Goal: Check status: Check status

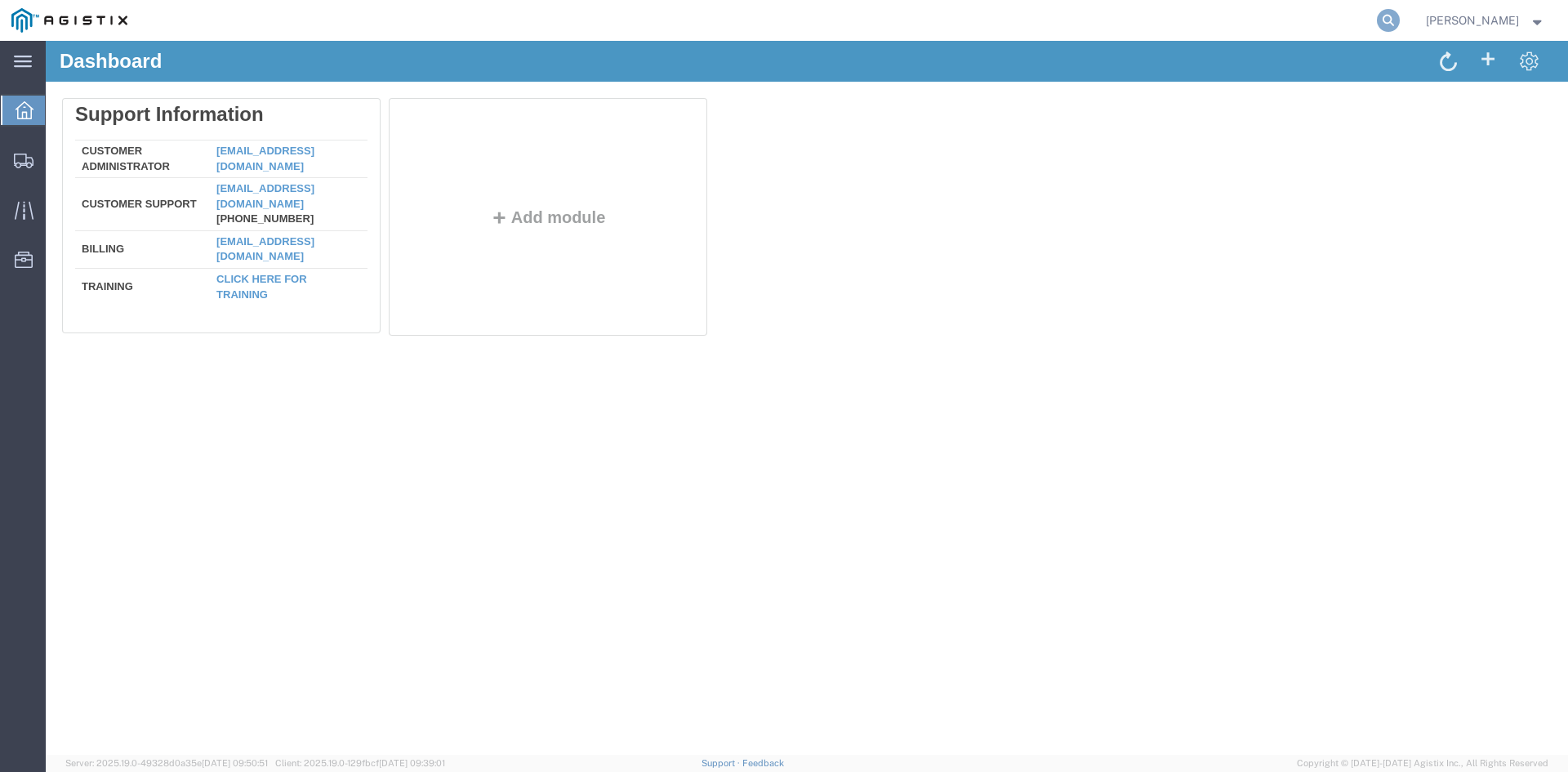
click at [1400, 13] on icon at bounding box center [1388, 21] width 23 height 23
paste input "56645583"
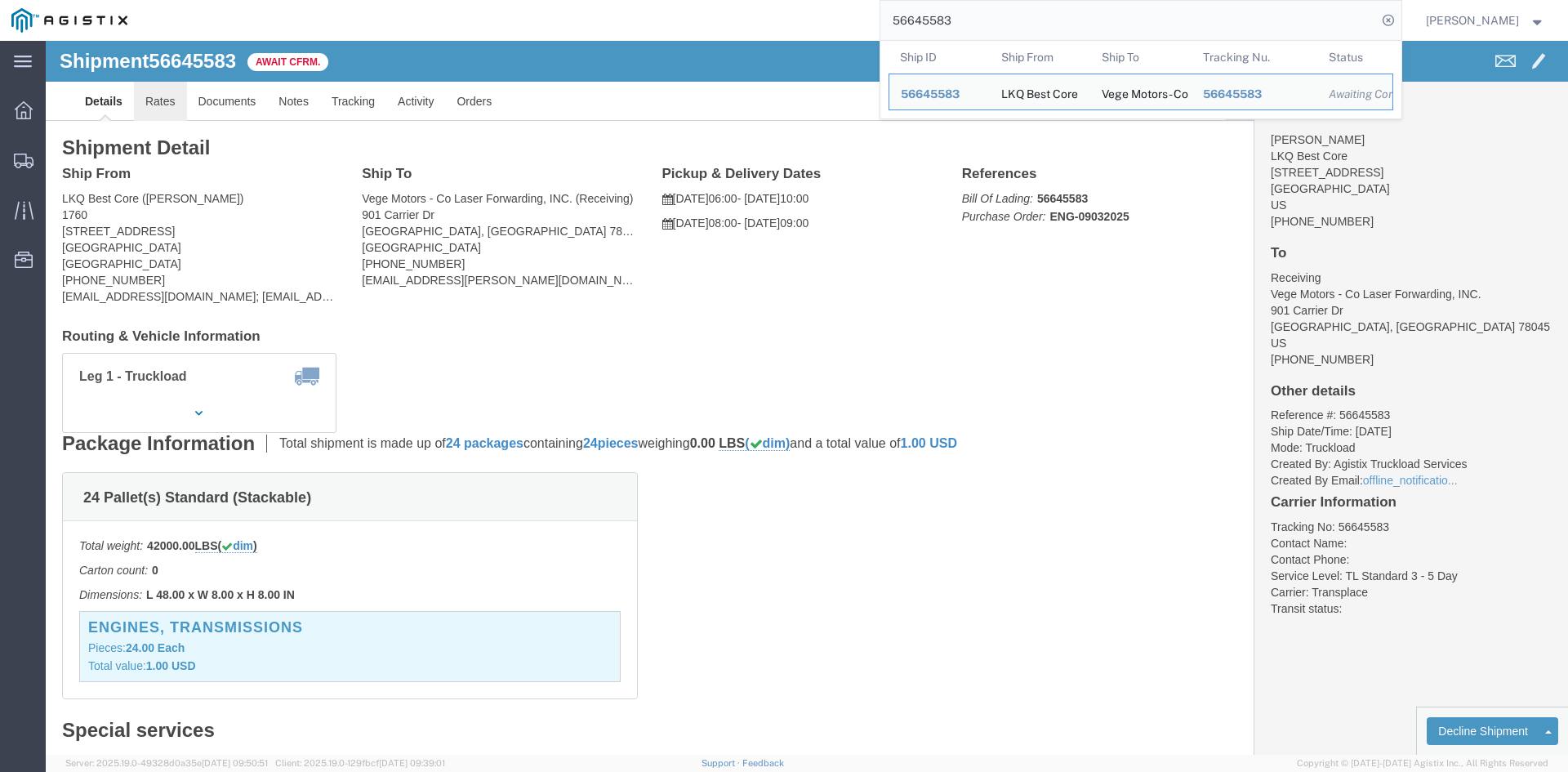
drag, startPoint x: 114, startPoint y: 67, endPoint x: 133, endPoint y: 67, distance: 19.0
click link "Rates"
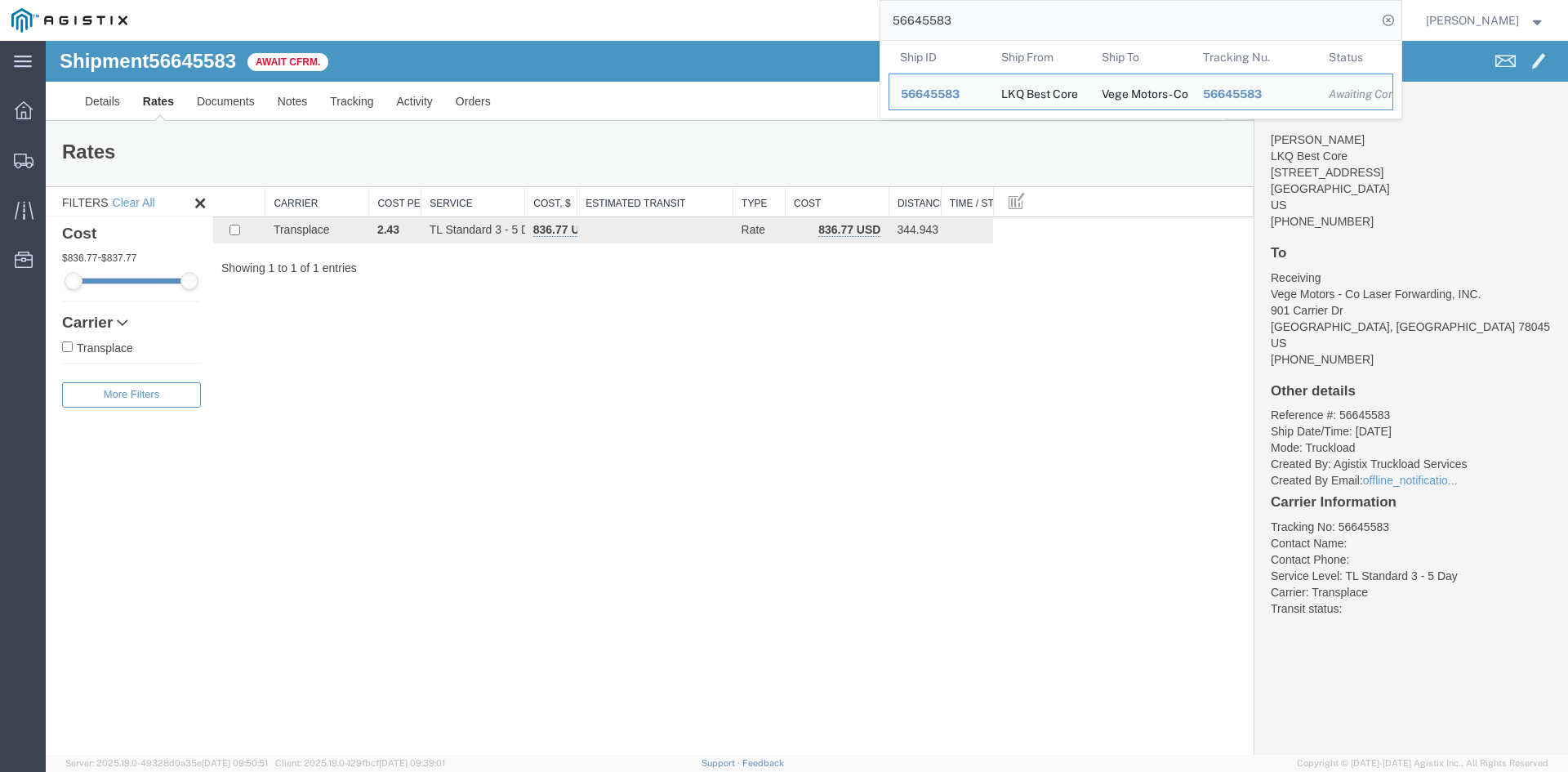
click at [949, 6] on input "56645583" at bounding box center [1129, 21] width 497 height 39
click at [957, 19] on input "56645583" at bounding box center [1129, 21] width 497 height 39
paste input "641"
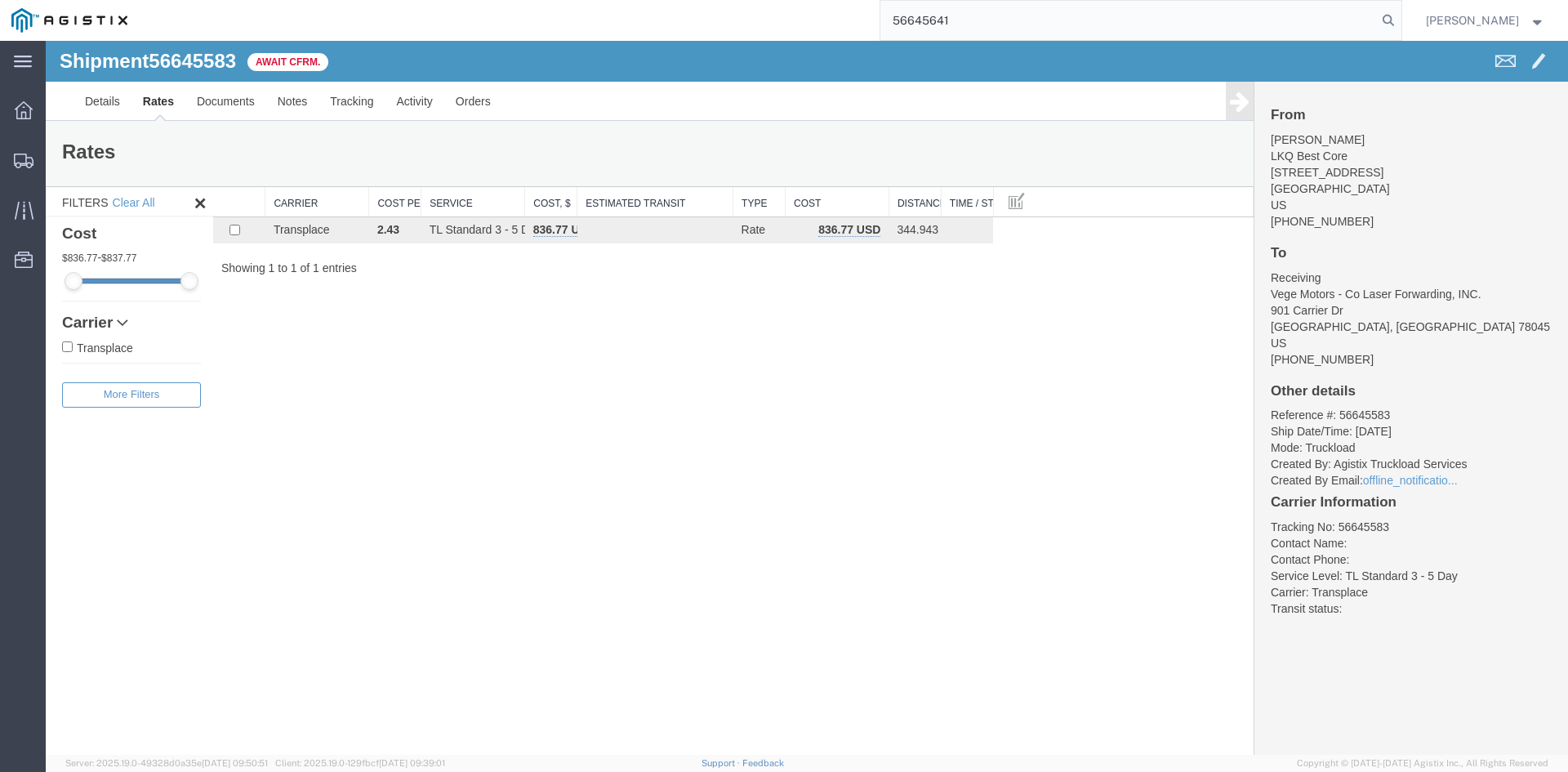
type input "56645641"
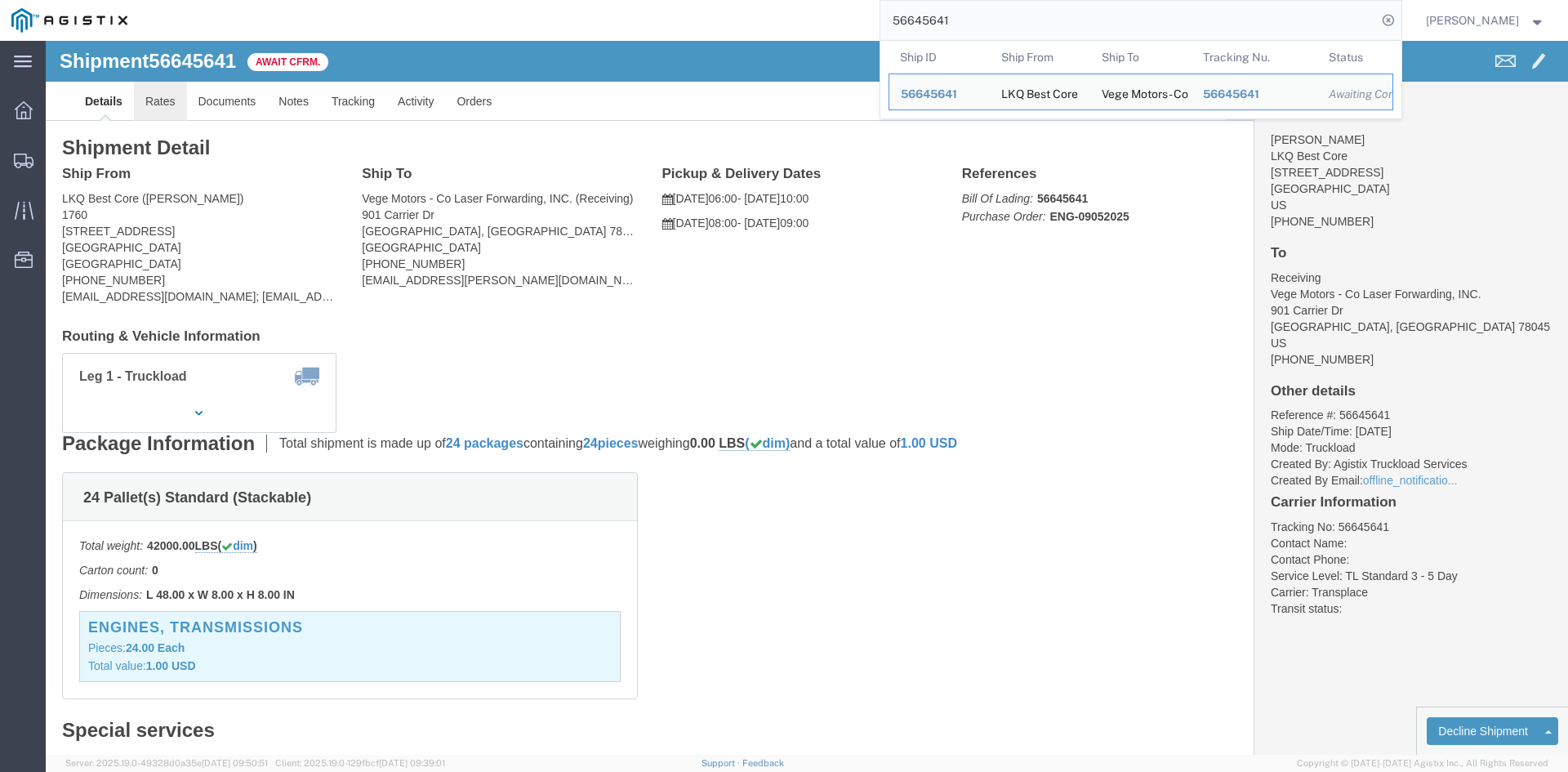
click link "Rates"
